Goal: Check status

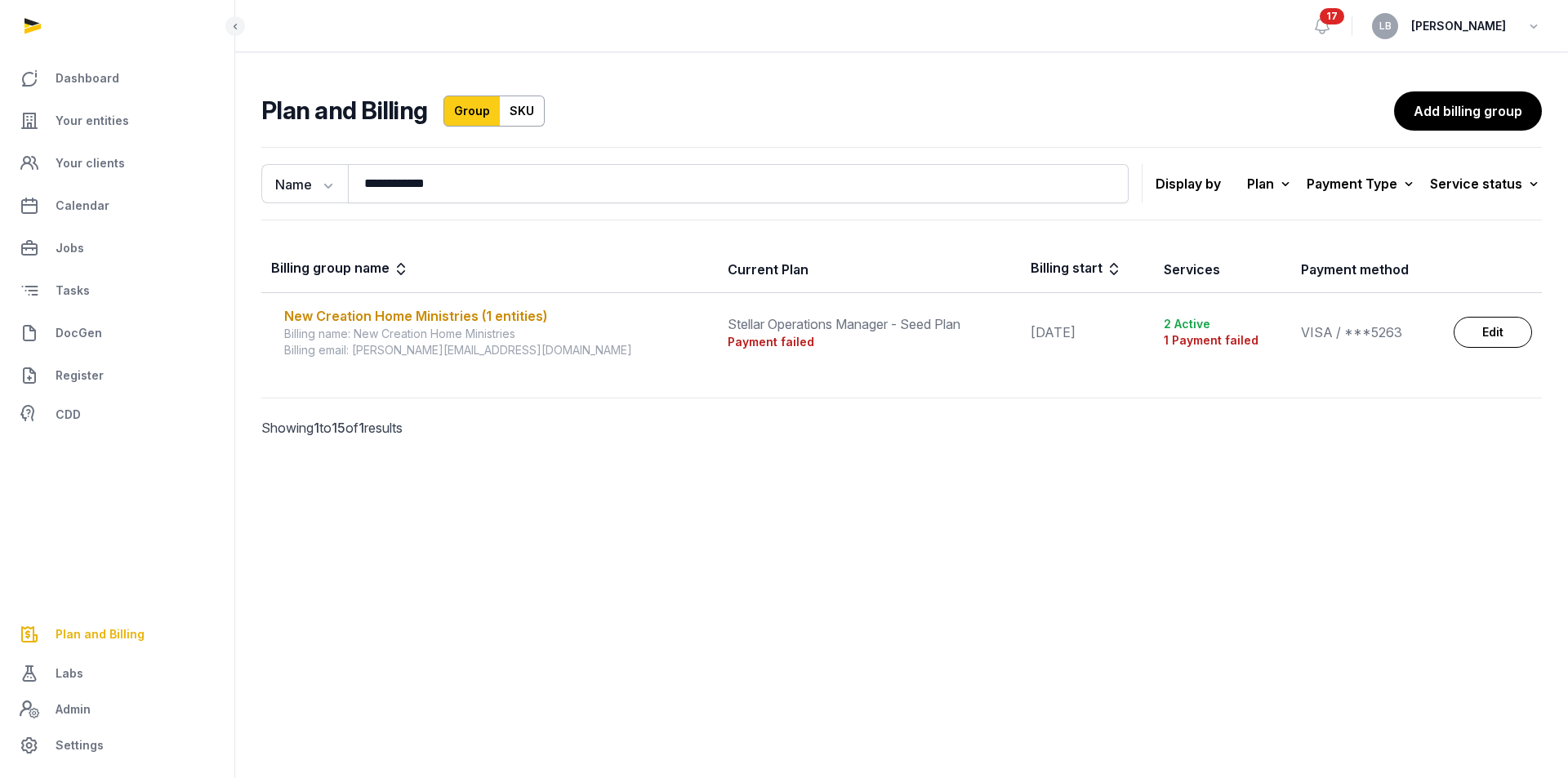
click at [728, 337] on div "Payment failed" at bounding box center [870, 342] width 283 height 16
click at [406, 316] on div "New Creation Home Ministries (1 entities)" at bounding box center [496, 316] width 424 height 20
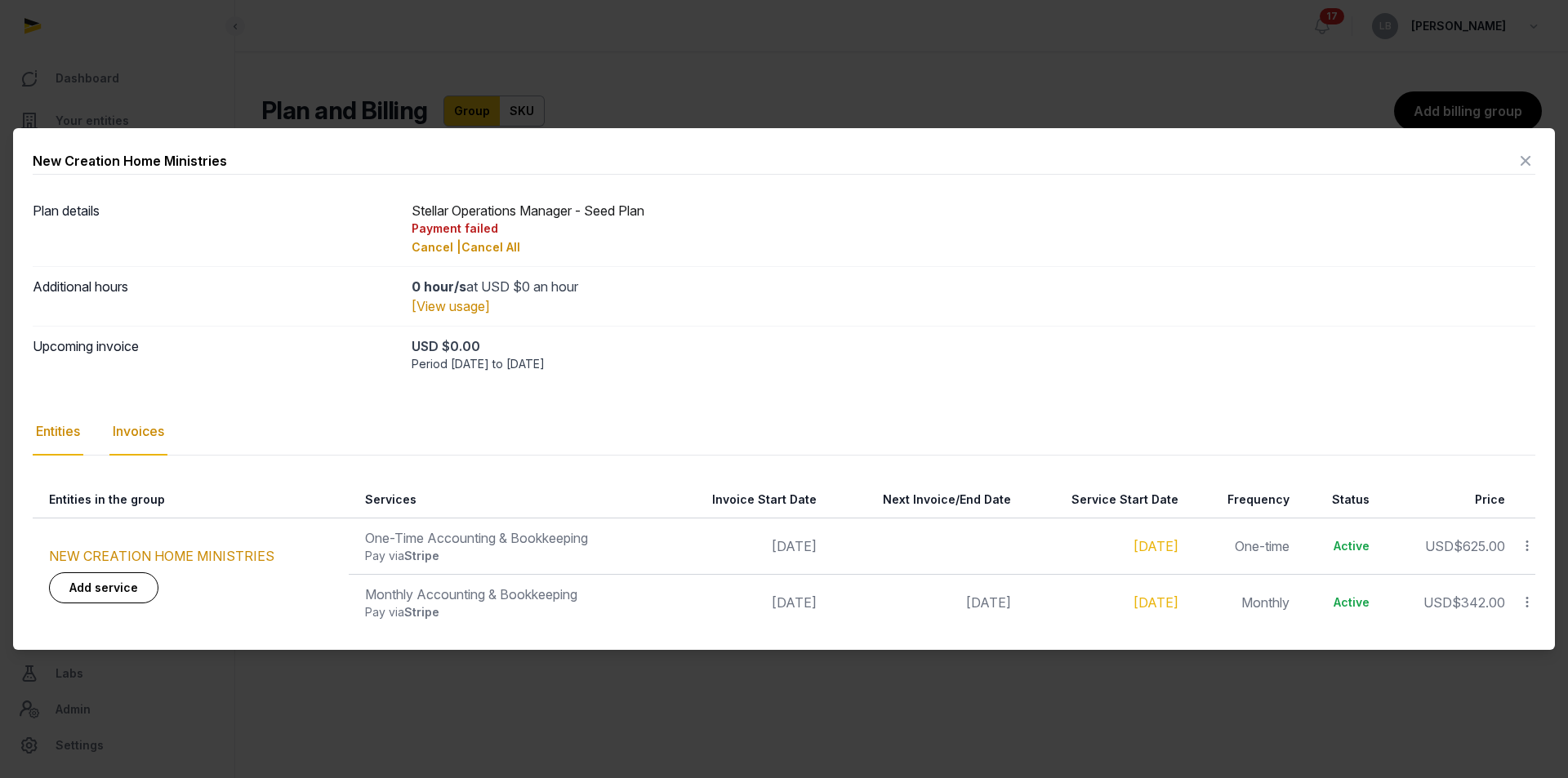
click at [163, 425] on div "Invoices" at bounding box center [138, 432] width 58 height 48
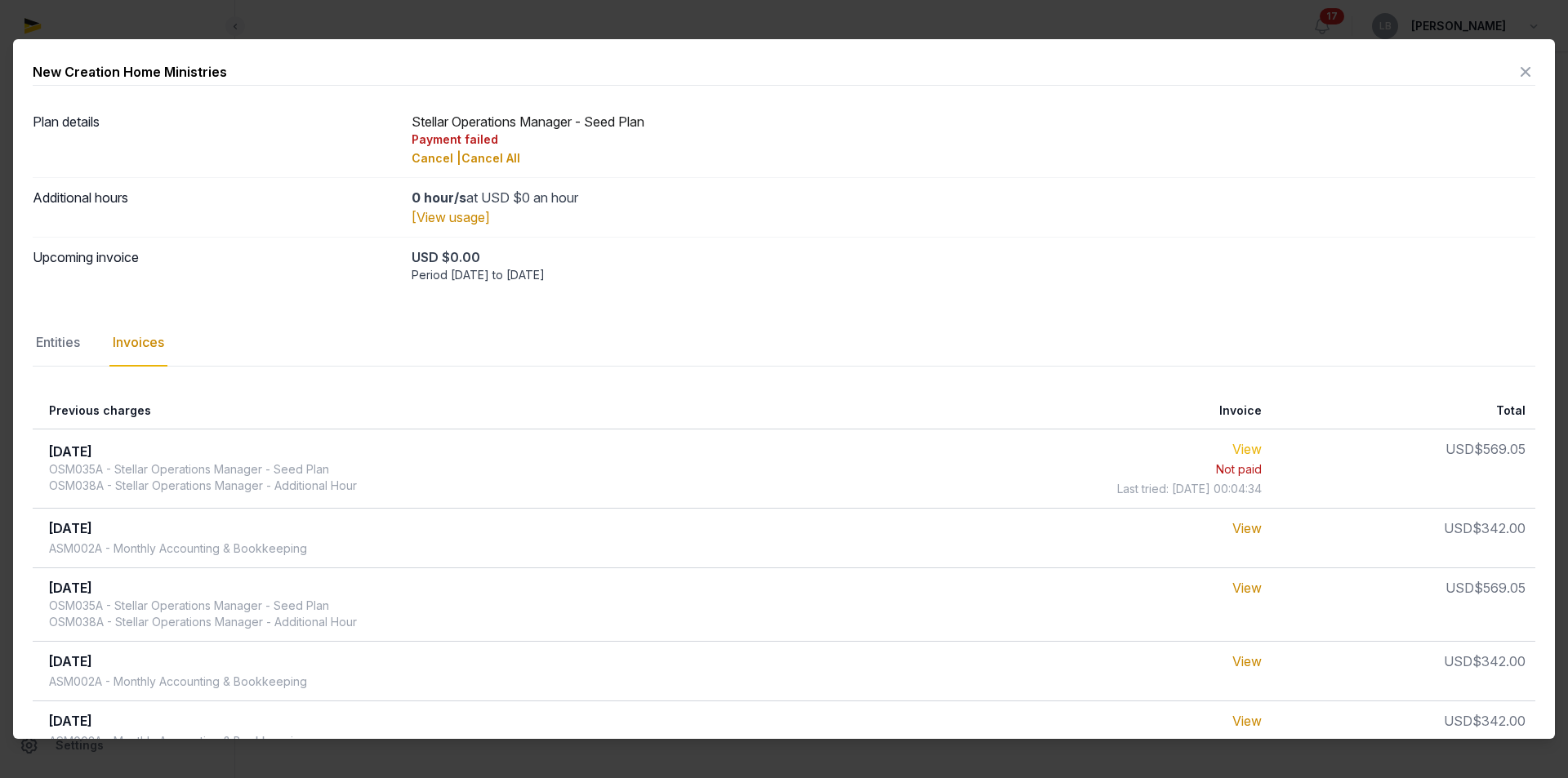
click at [1240, 448] on link "View" at bounding box center [1246, 449] width 30 height 16
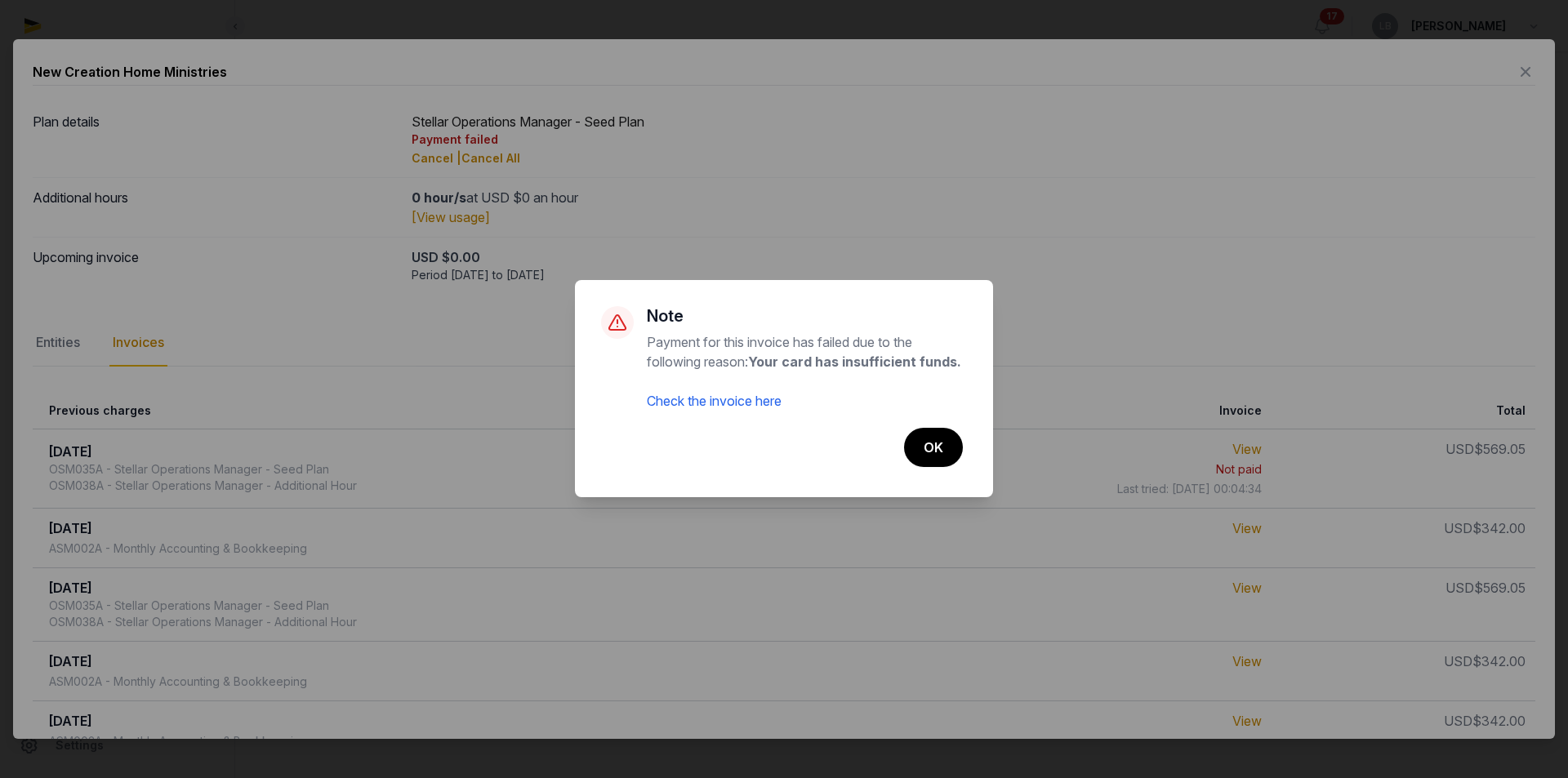
click at [723, 407] on link "Check the invoice here" at bounding box center [714, 400] width 135 height 16
click at [934, 445] on button "OK" at bounding box center [932, 447] width 60 height 41
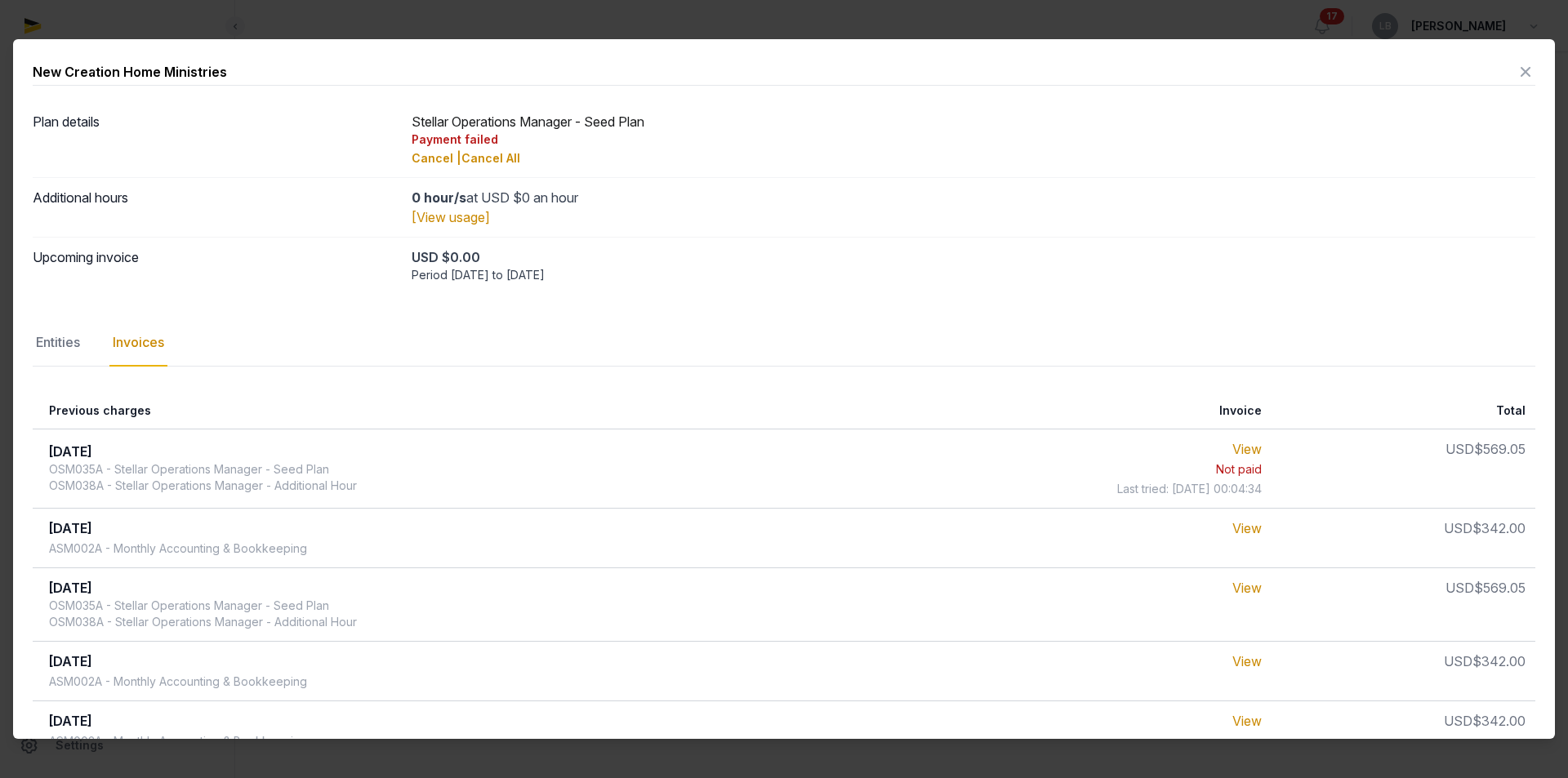
click at [91, 461] on td "[DATE] OSM035A - Stellar Operations Manager - Seed Plan OSM038A - Stellar Opera…" at bounding box center [453, 467] width 843 height 79
click at [1190, 490] on span "Last tried: [DATE] 00:04:34" at bounding box center [1190, 489] width 144 height 16
click at [1246, 532] on link "View" at bounding box center [1246, 528] width 30 height 16
click at [1235, 449] on link "View" at bounding box center [1246, 449] width 30 height 16
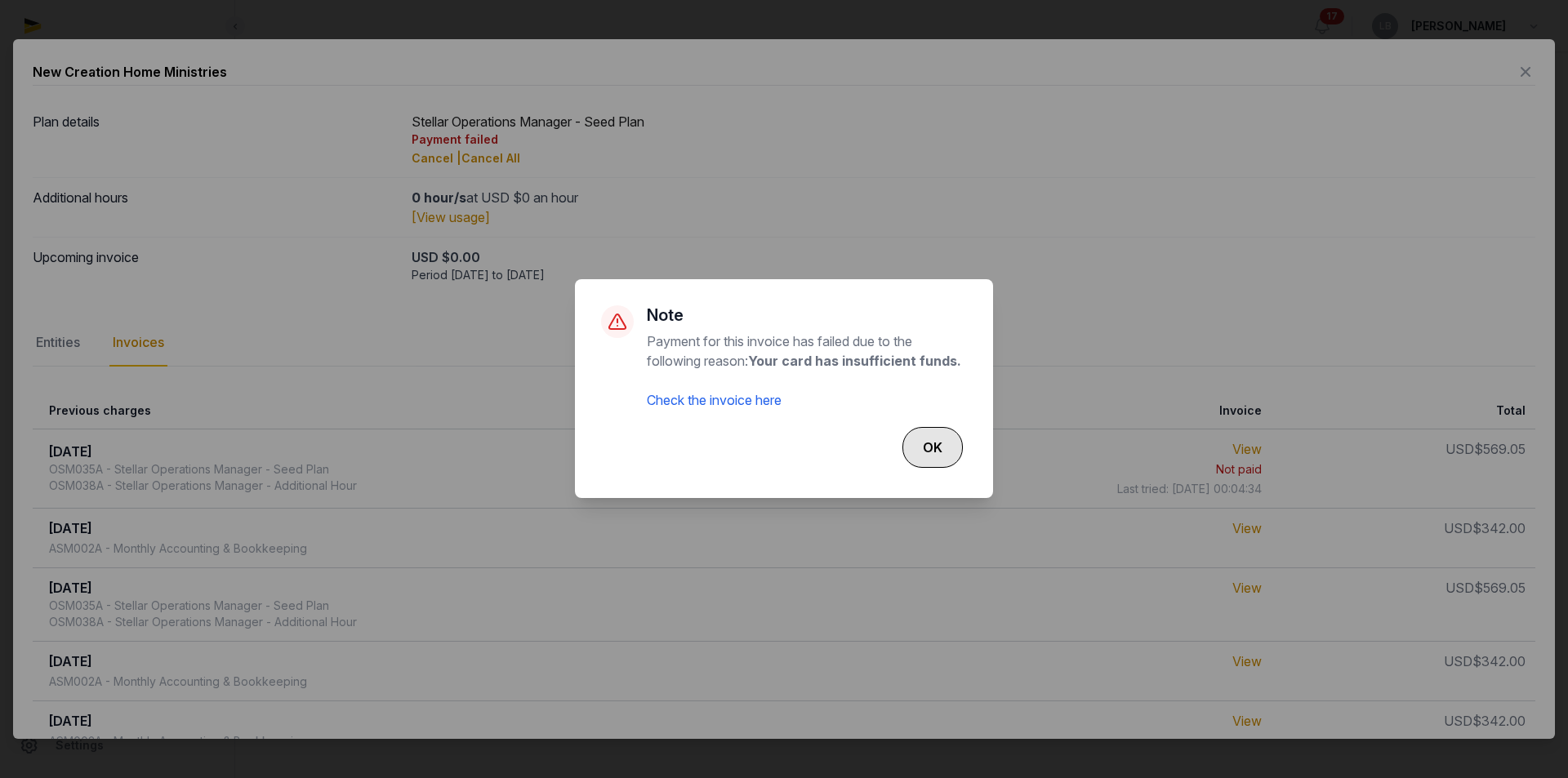
click at [938, 449] on button "OK" at bounding box center [932, 447] width 60 height 41
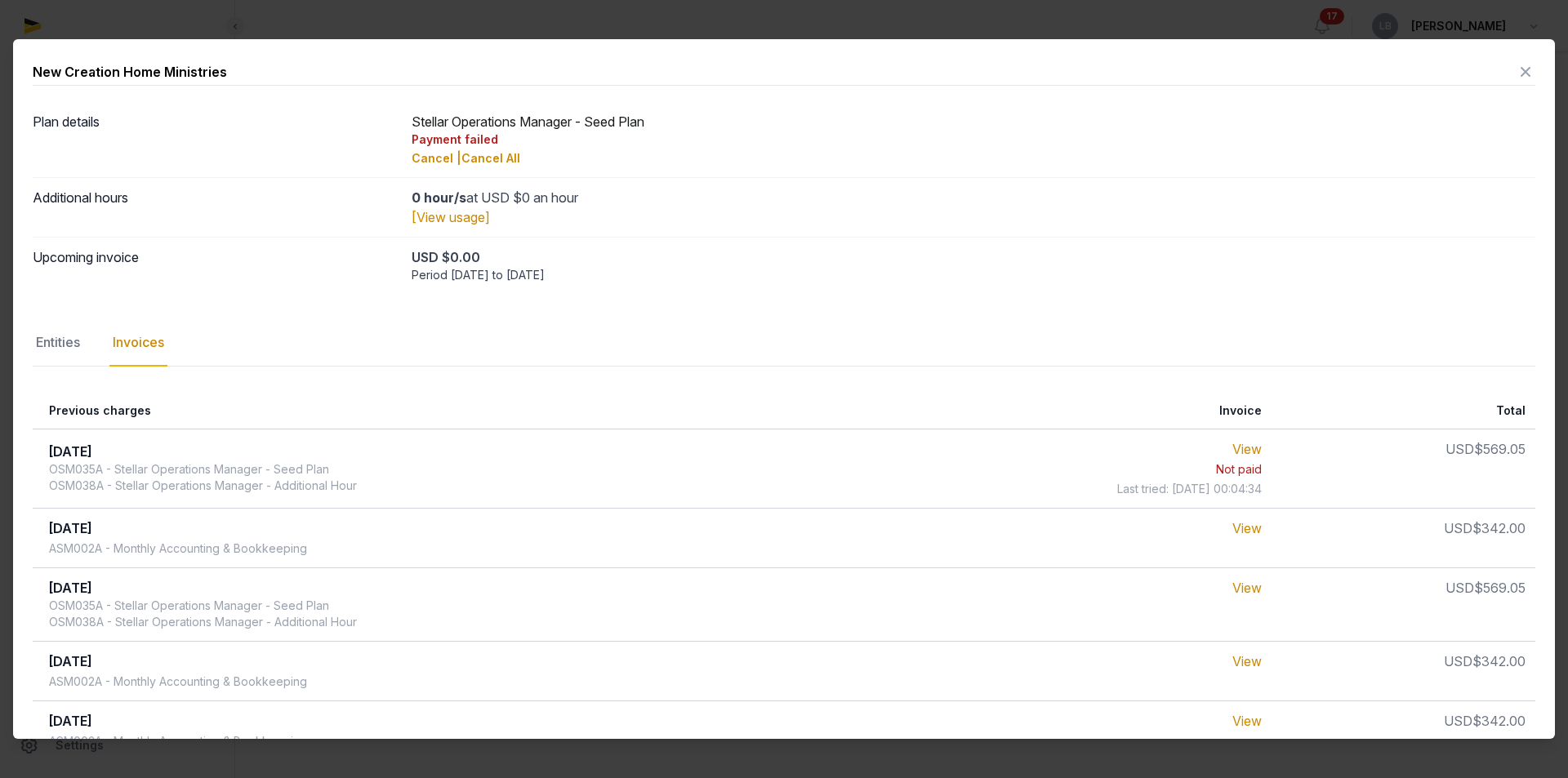
click at [106, 462] on div "OSM035A - Stellar Operations Manager - Seed Plan OSM038A - Stellar Operations M…" at bounding box center [203, 478] width 308 height 32
